Goal: Check status: Check status

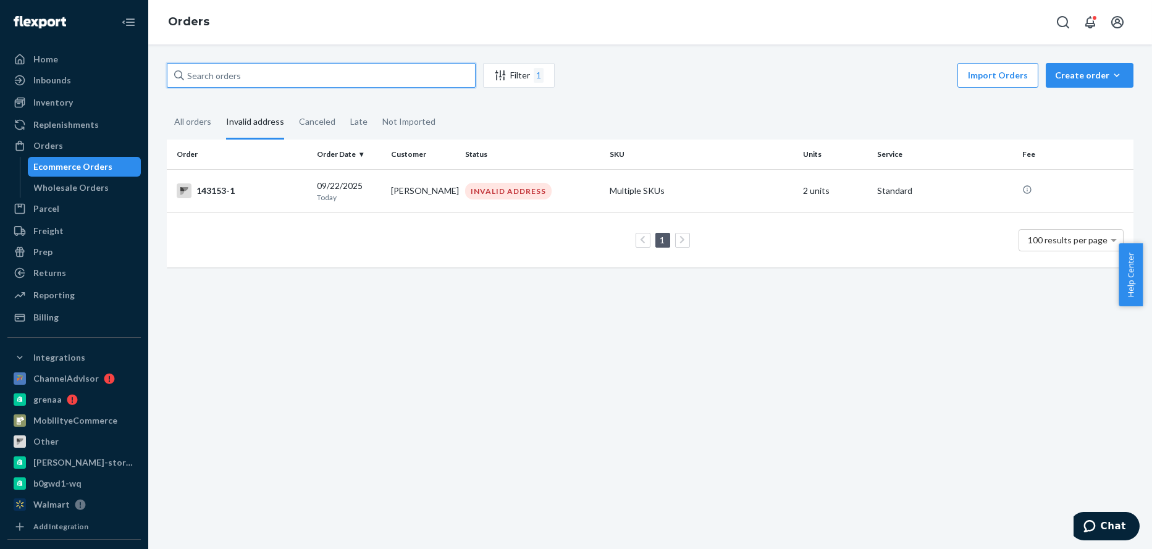
click at [258, 70] on input "text" at bounding box center [321, 75] width 309 height 25
click at [198, 124] on div "All orders" at bounding box center [192, 123] width 37 height 34
click at [167, 106] on input "All orders" at bounding box center [167, 106] width 0 height 0
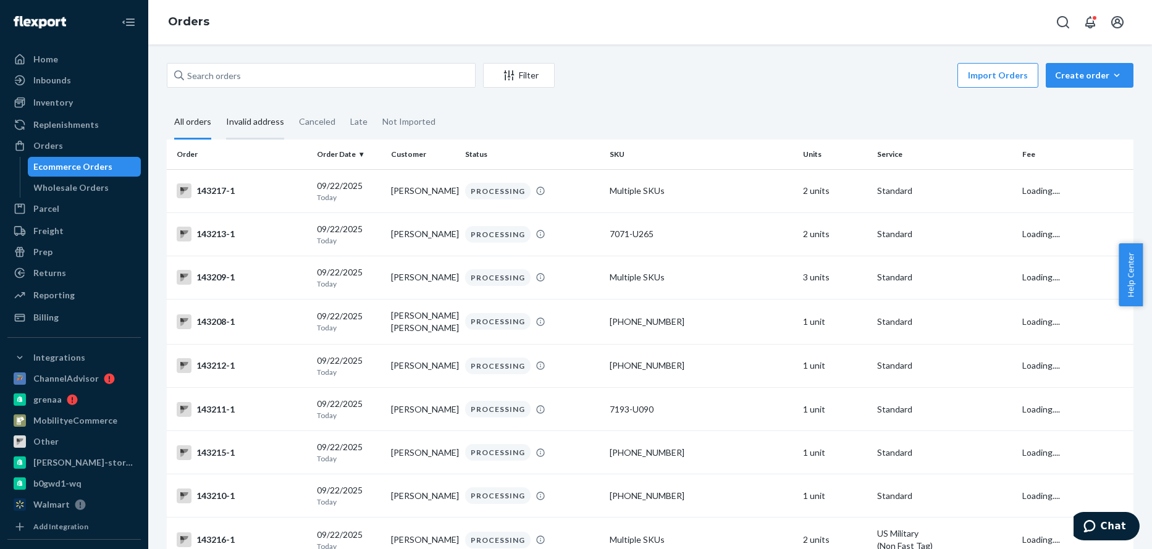
click at [256, 122] on div "Invalid address" at bounding box center [255, 123] width 58 height 34
click at [219, 106] on input "Invalid address" at bounding box center [219, 106] width 0 height 0
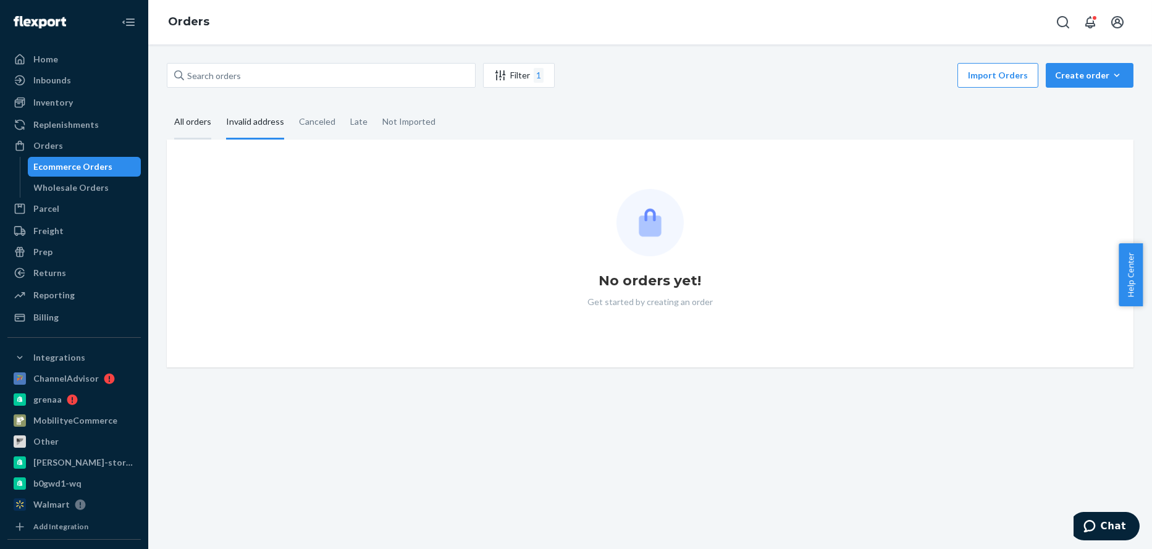
click at [210, 123] on div "All orders" at bounding box center [192, 123] width 37 height 34
click at [167, 106] on input "All orders" at bounding box center [167, 106] width 0 height 0
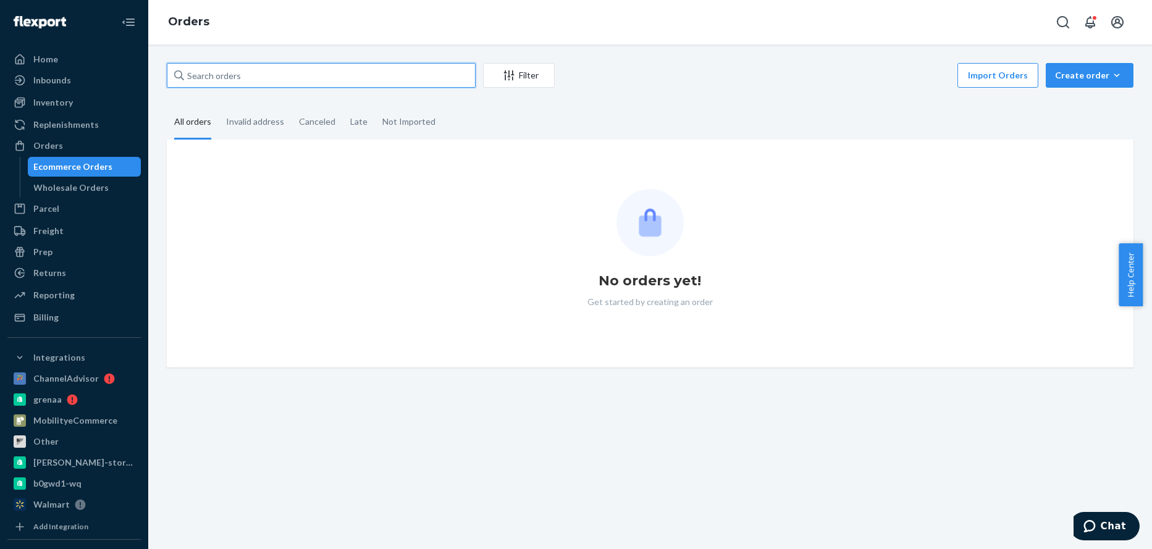
click at [256, 77] on input "text" at bounding box center [321, 75] width 309 height 25
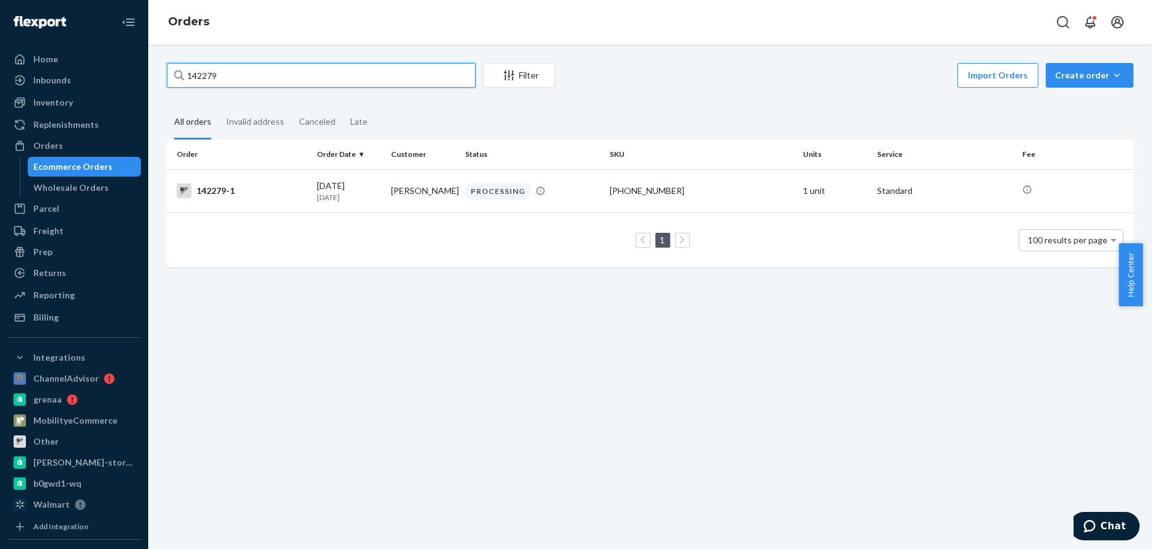
click at [246, 75] on input "142279" at bounding box center [321, 75] width 309 height 25
drag, startPoint x: 246, startPoint y: 75, endPoint x: 107, endPoint y: 75, distance: 139.0
click at [107, 75] on div "Home Inbounds Shipping Plans Problems Inventory Products Replenishments Orders …" at bounding box center [576, 274] width 1152 height 549
type input "142377-1"
